Goal: Subscribe to service/newsletter

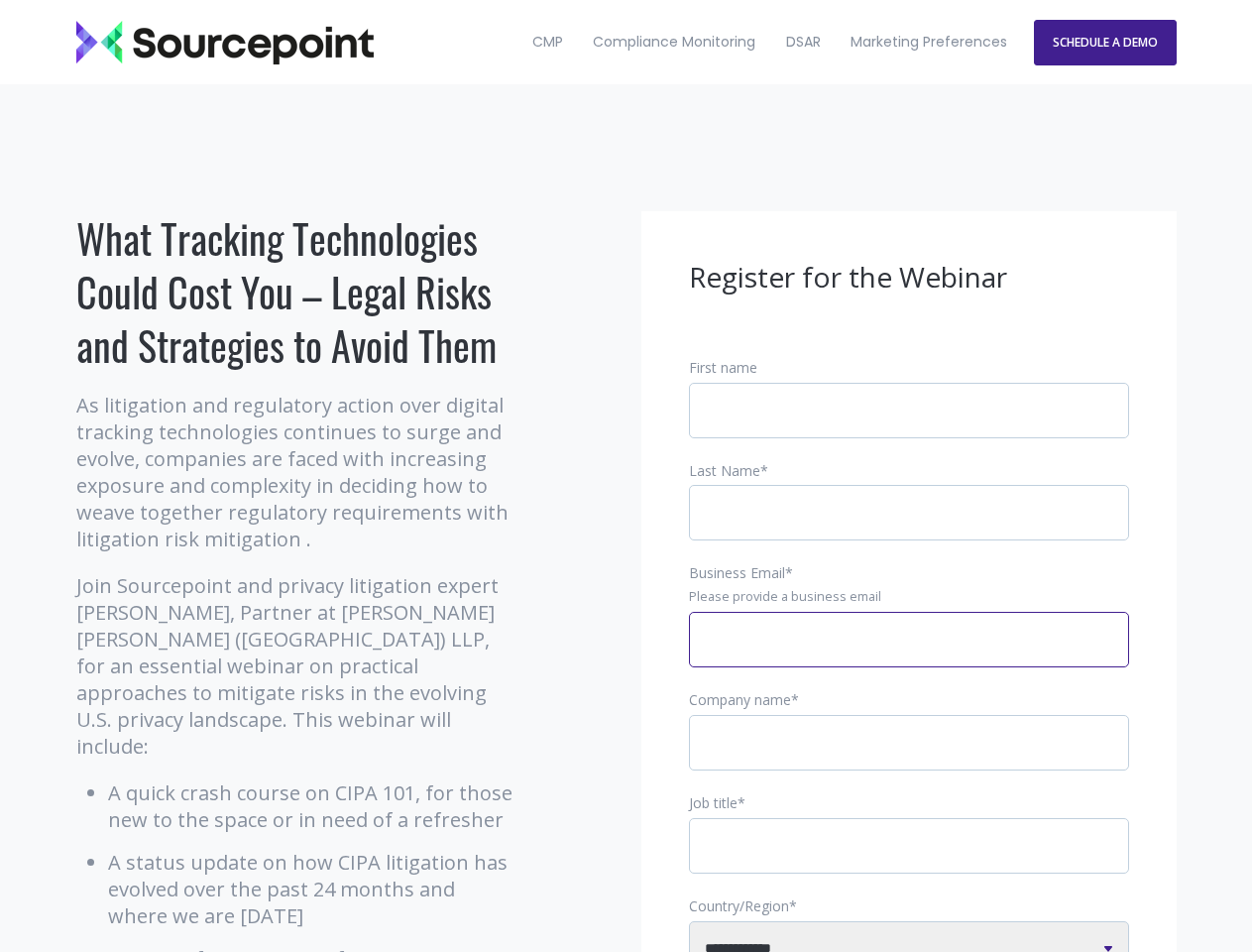
click at [909, 655] on input "Business Email *" at bounding box center [909, 639] width 440 height 56
